Goal: Navigation & Orientation: Find specific page/section

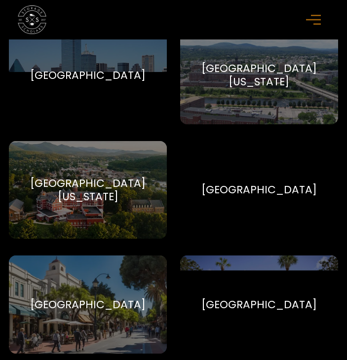
scroll to position [6404, 0]
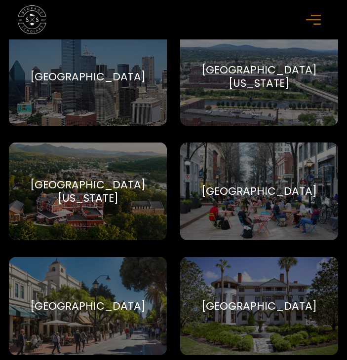
click at [236, 198] on div "[GEOGRAPHIC_DATA]" at bounding box center [258, 190] width 115 height 13
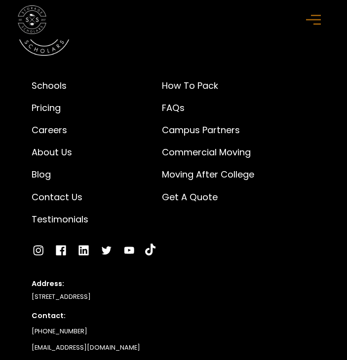
scroll to position [11142, 0]
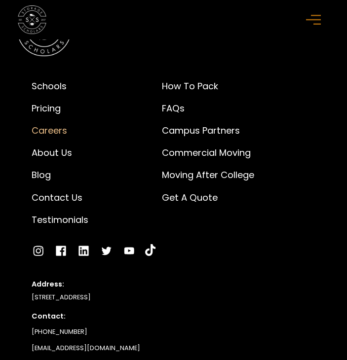
click at [54, 131] on div "Careers" at bounding box center [60, 130] width 57 height 13
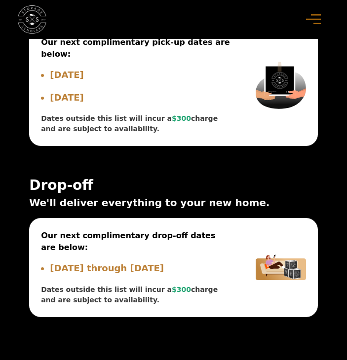
scroll to position [5057, 0]
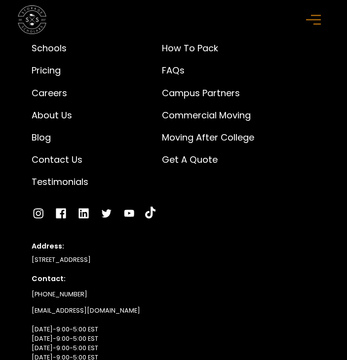
scroll to position [2565, 0]
